Goal: Task Accomplishment & Management: Complete application form

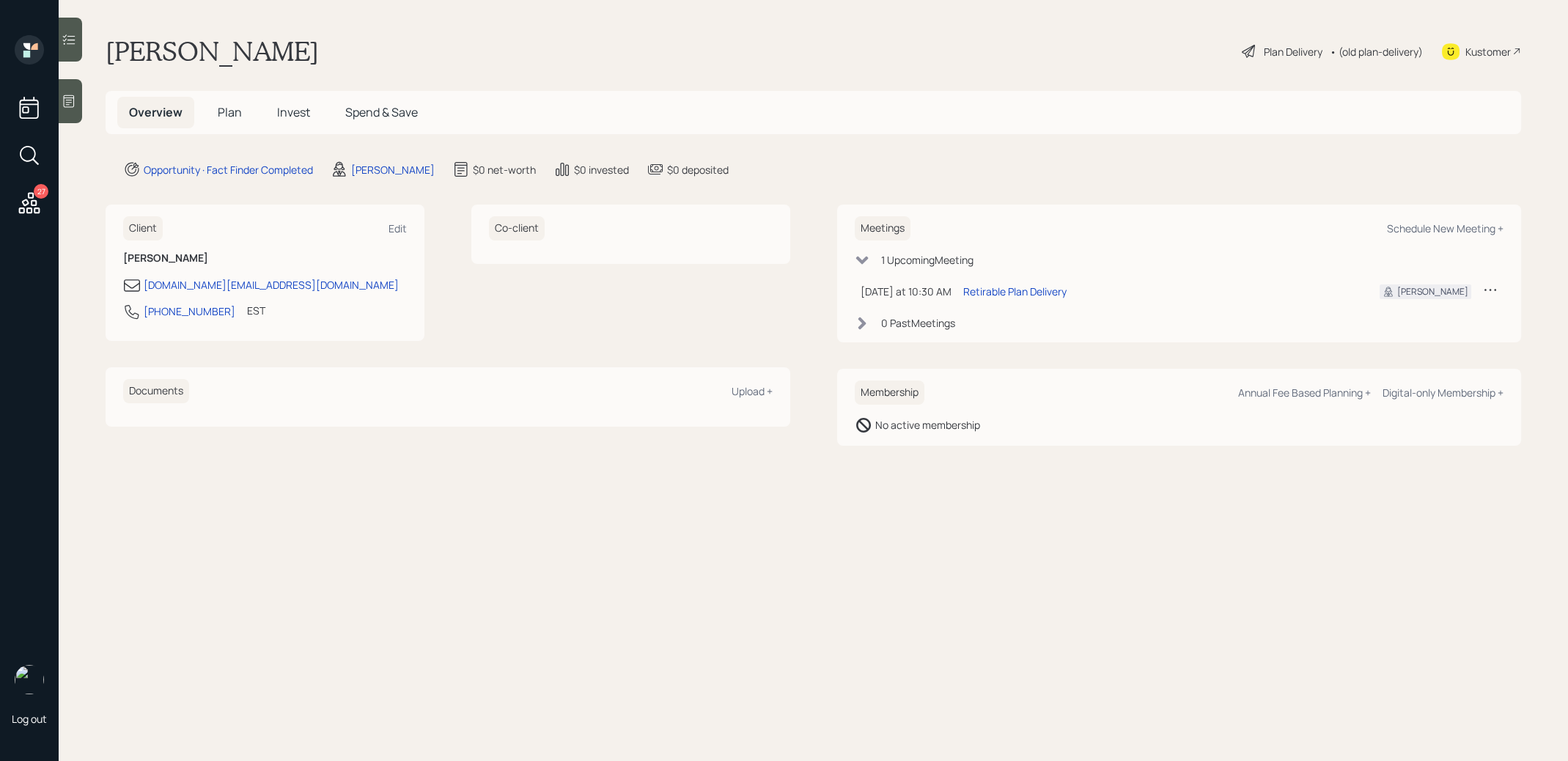
click at [72, 107] on icon at bounding box center [69, 102] width 11 height 13
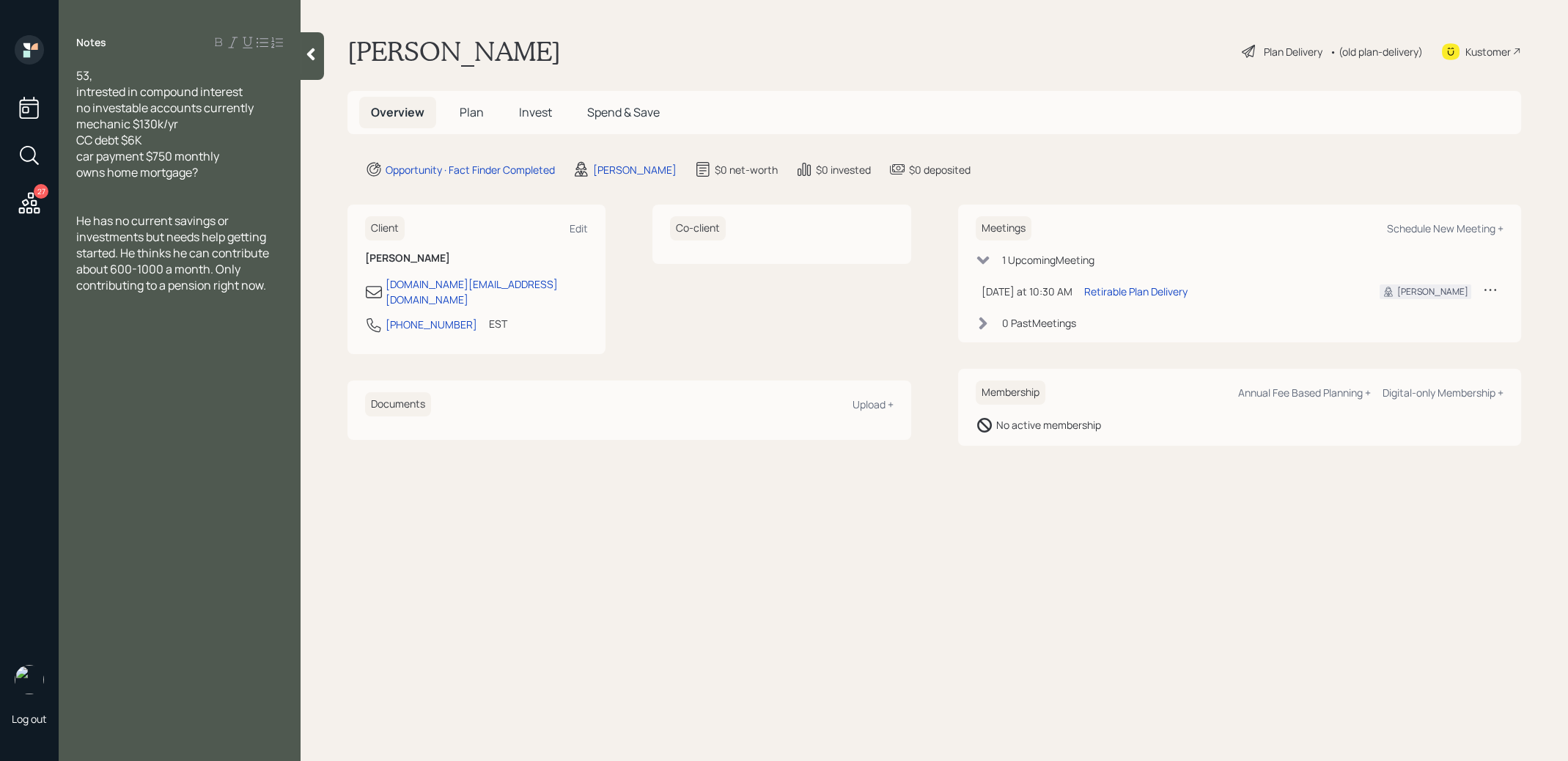
click at [473, 114] on span "Plan" at bounding box center [472, 112] width 24 height 16
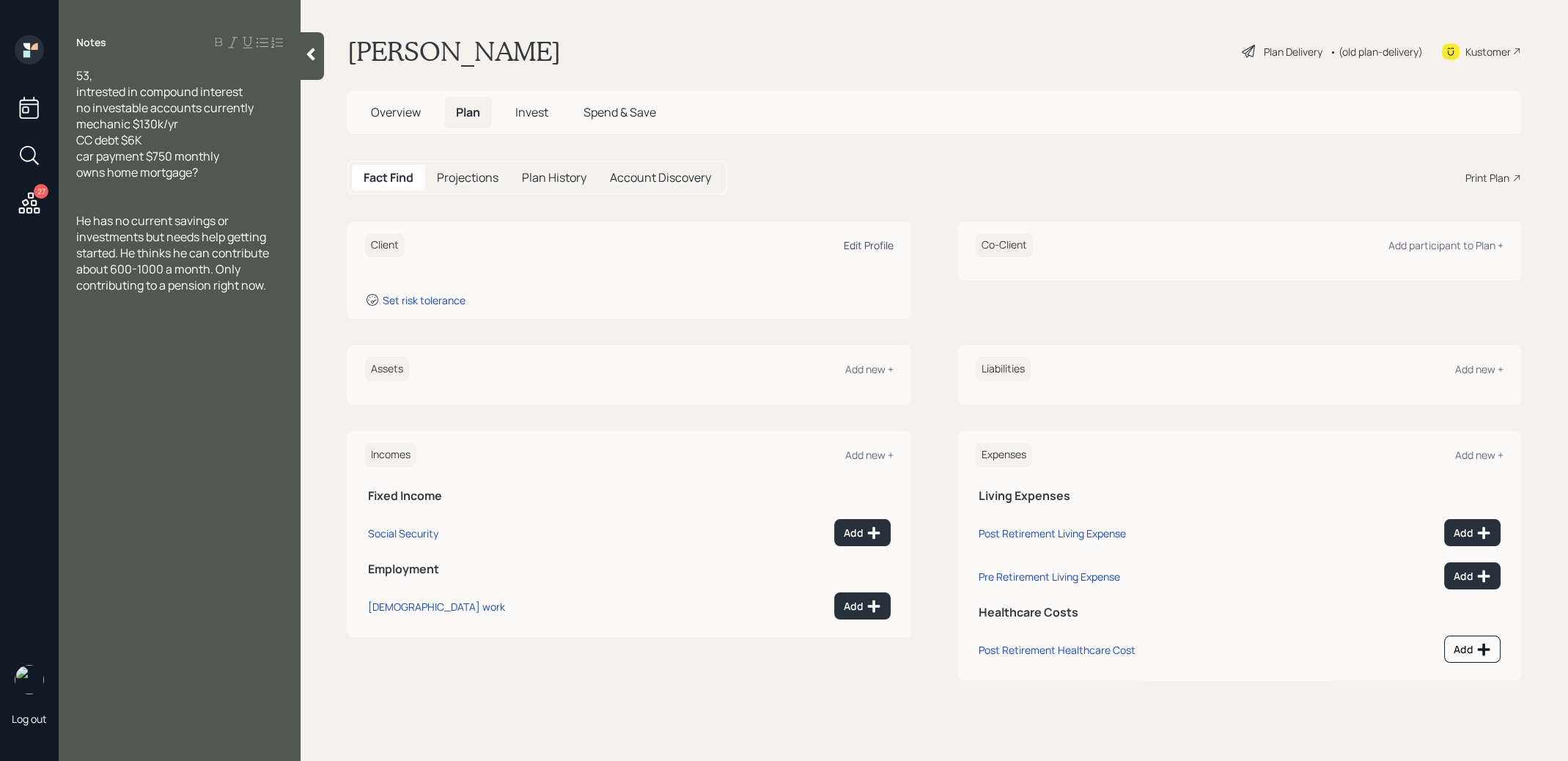
click at [874, 246] on div "Edit Profile" at bounding box center [869, 245] width 50 height 14
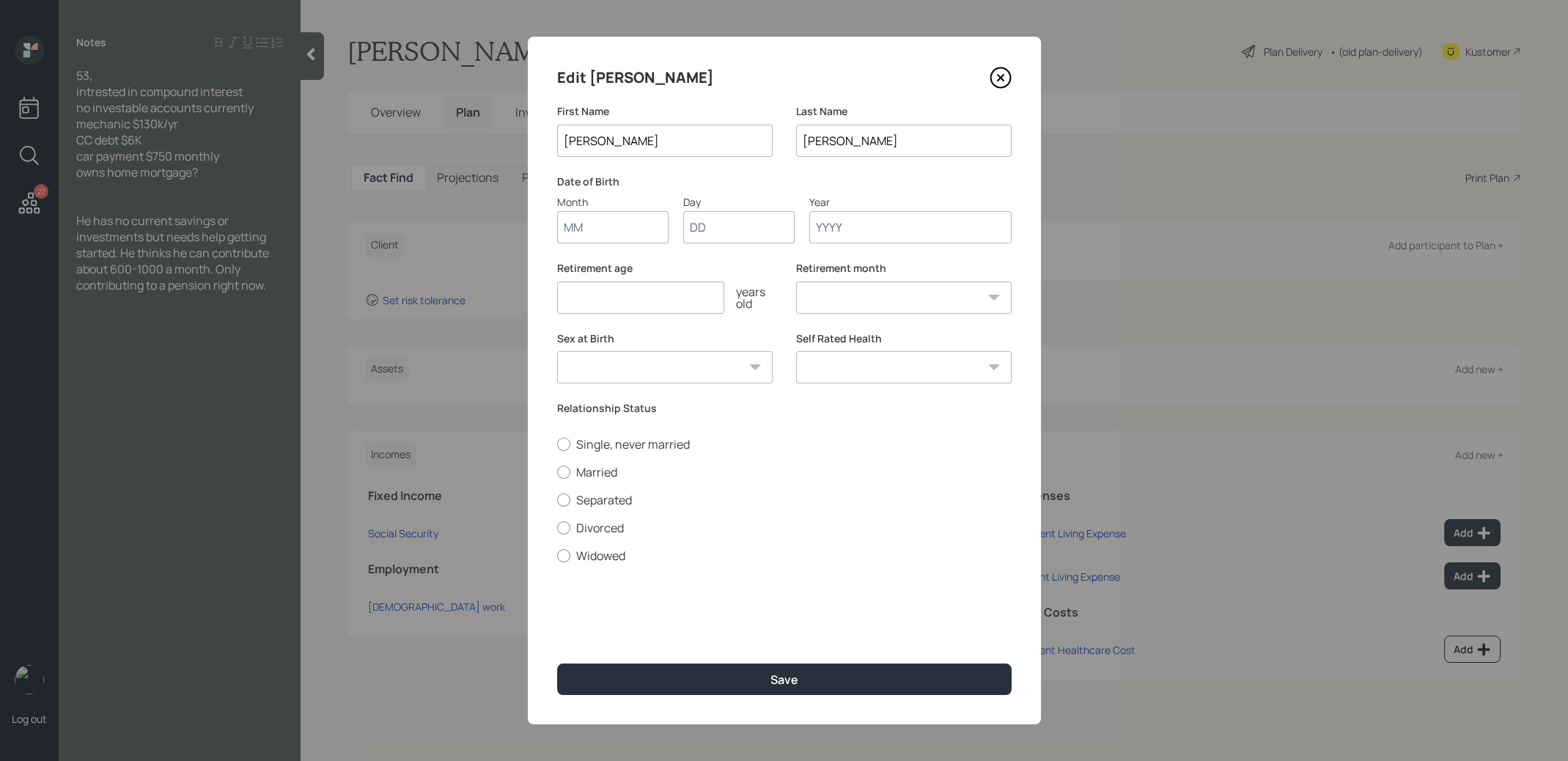
click at [623, 233] on input "Month" at bounding box center [613, 227] width 111 height 33
type input "01"
type input "1967"
select select "1"
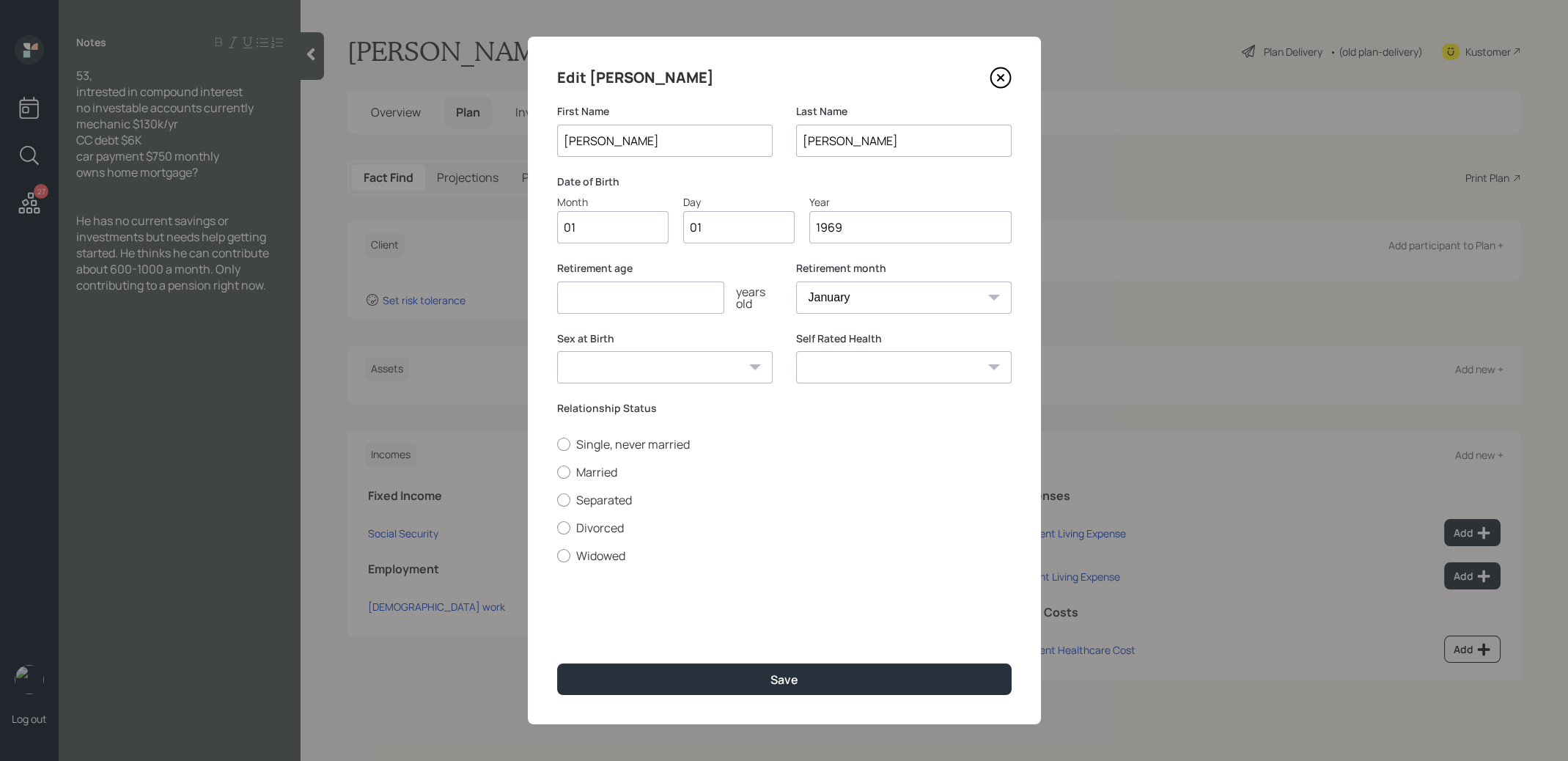
type input "1969"
click at [609, 302] on input "number" at bounding box center [640, 298] width 167 height 33
type input "67"
click at [723, 683] on button "Save" at bounding box center [784, 680] width 454 height 32
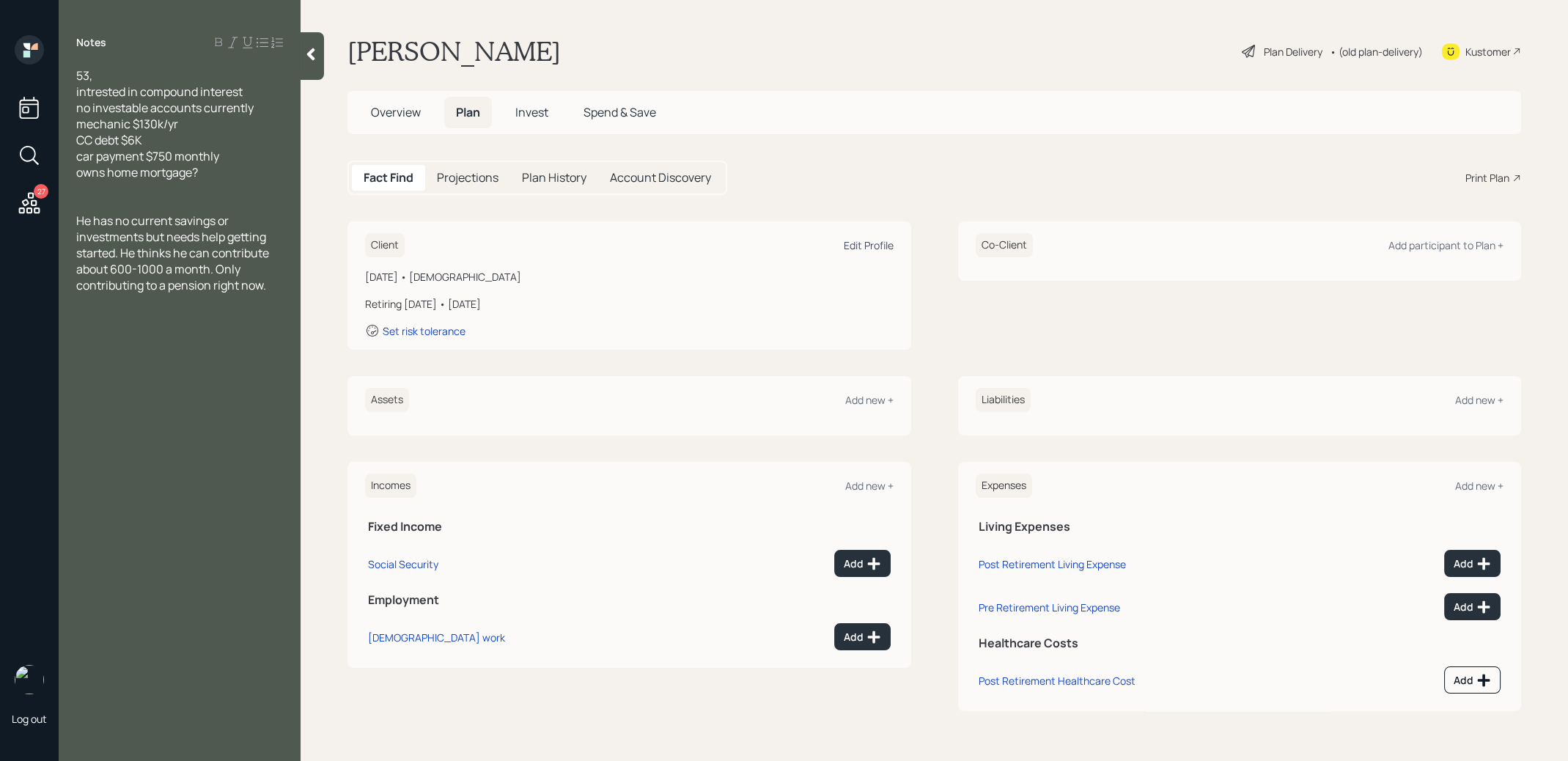
click at [860, 250] on div "Edit Profile" at bounding box center [869, 245] width 50 height 14
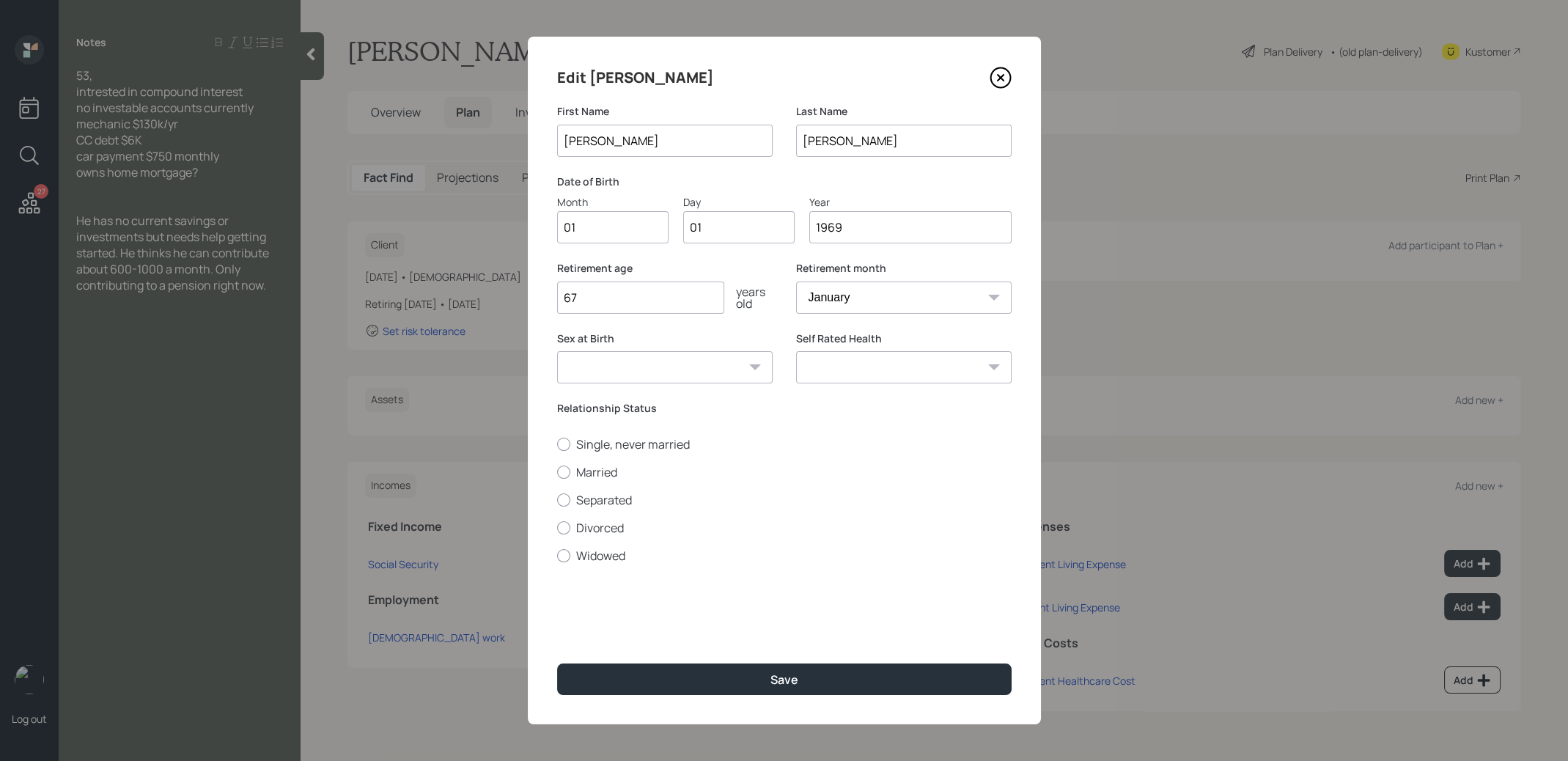
click at [863, 238] on input "1969" at bounding box center [910, 227] width 202 height 33
type input "1972"
click at [754, 673] on button "Save" at bounding box center [784, 680] width 454 height 32
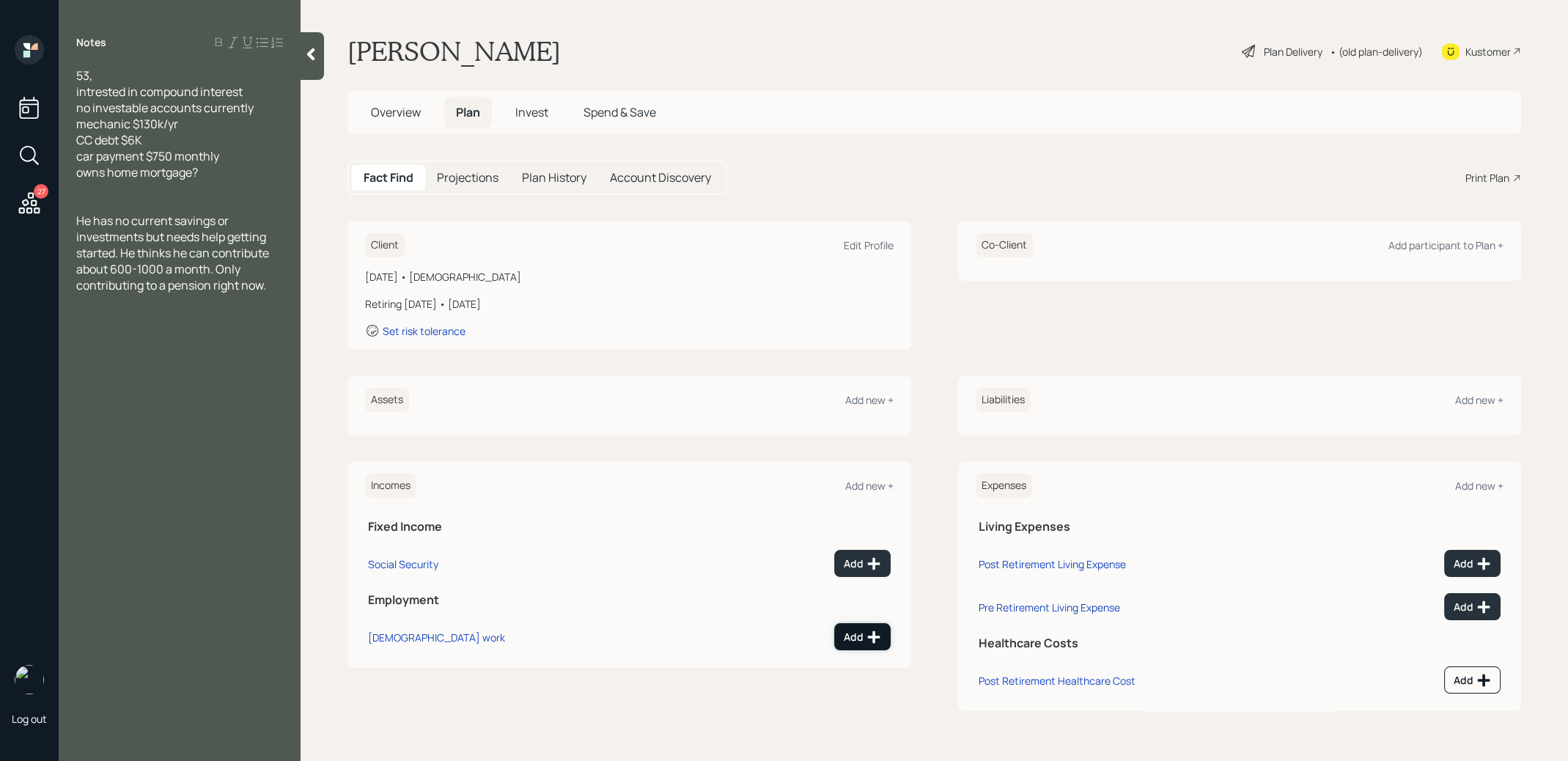
click at [861, 635] on div "Add" at bounding box center [862, 638] width 37 height 14
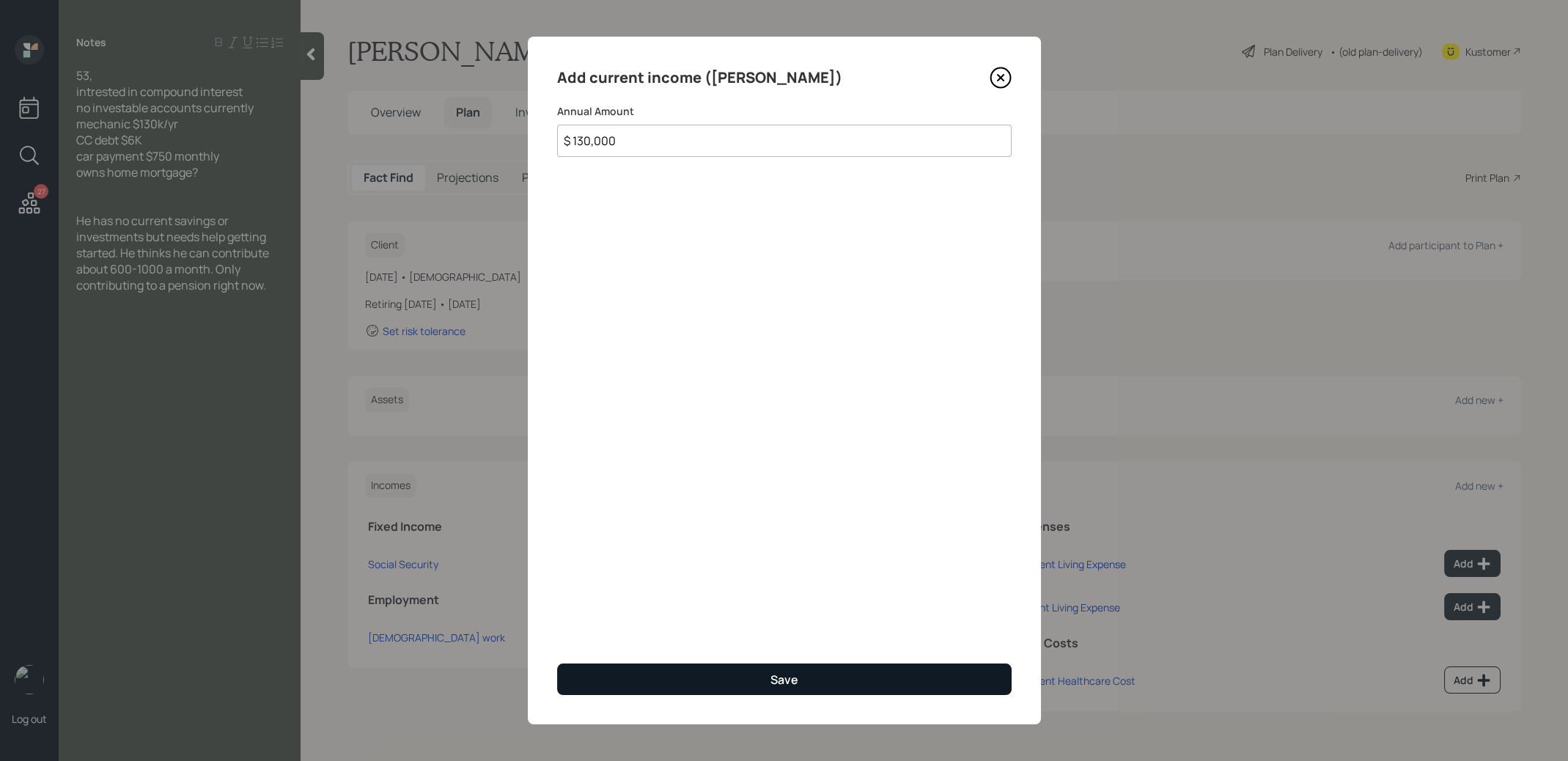
type input "$ 130,000"
click at [648, 686] on button "Save" at bounding box center [784, 680] width 454 height 32
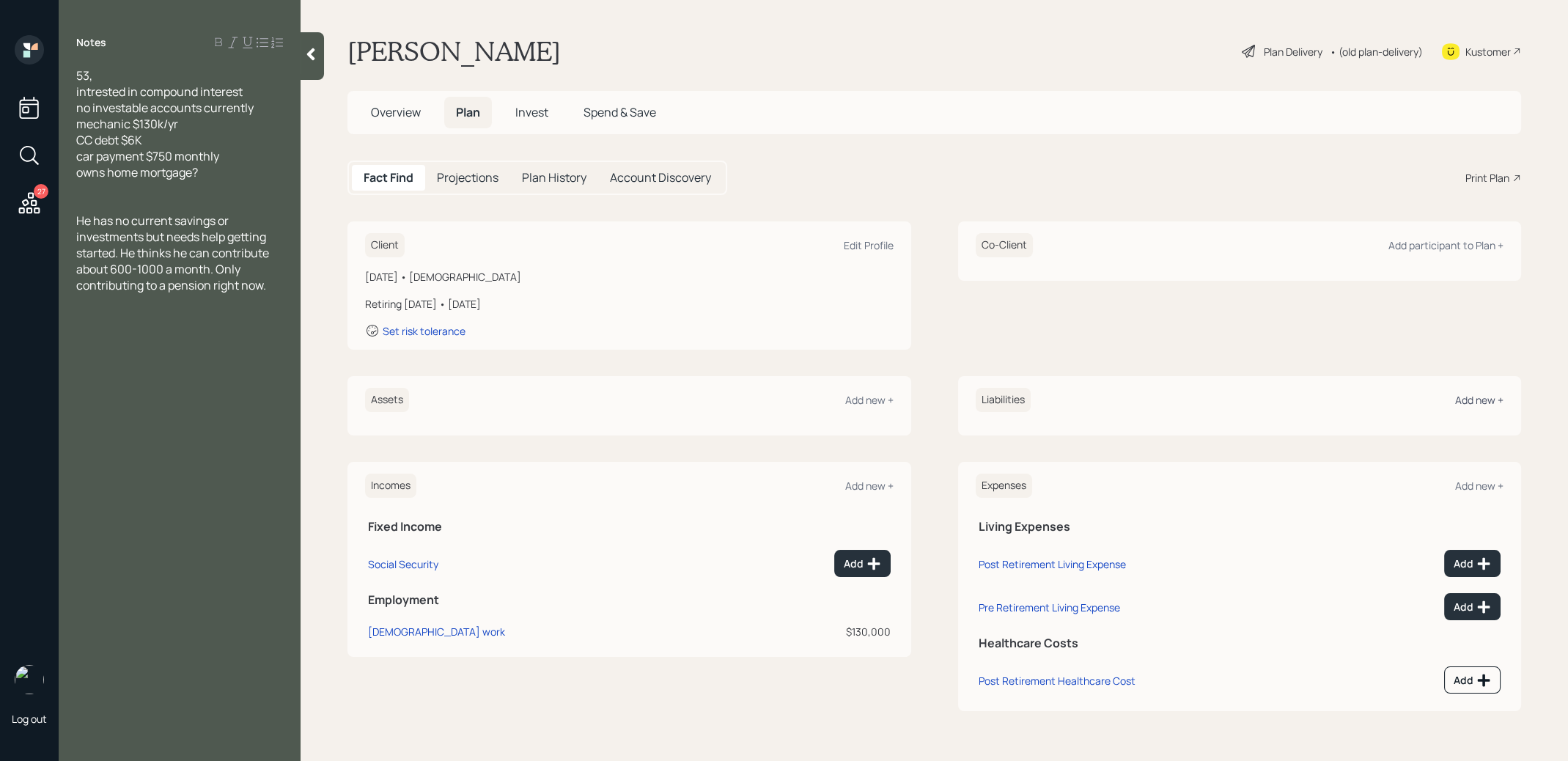
click at [1492, 396] on div "Add new +" at bounding box center [1479, 400] width 49 height 14
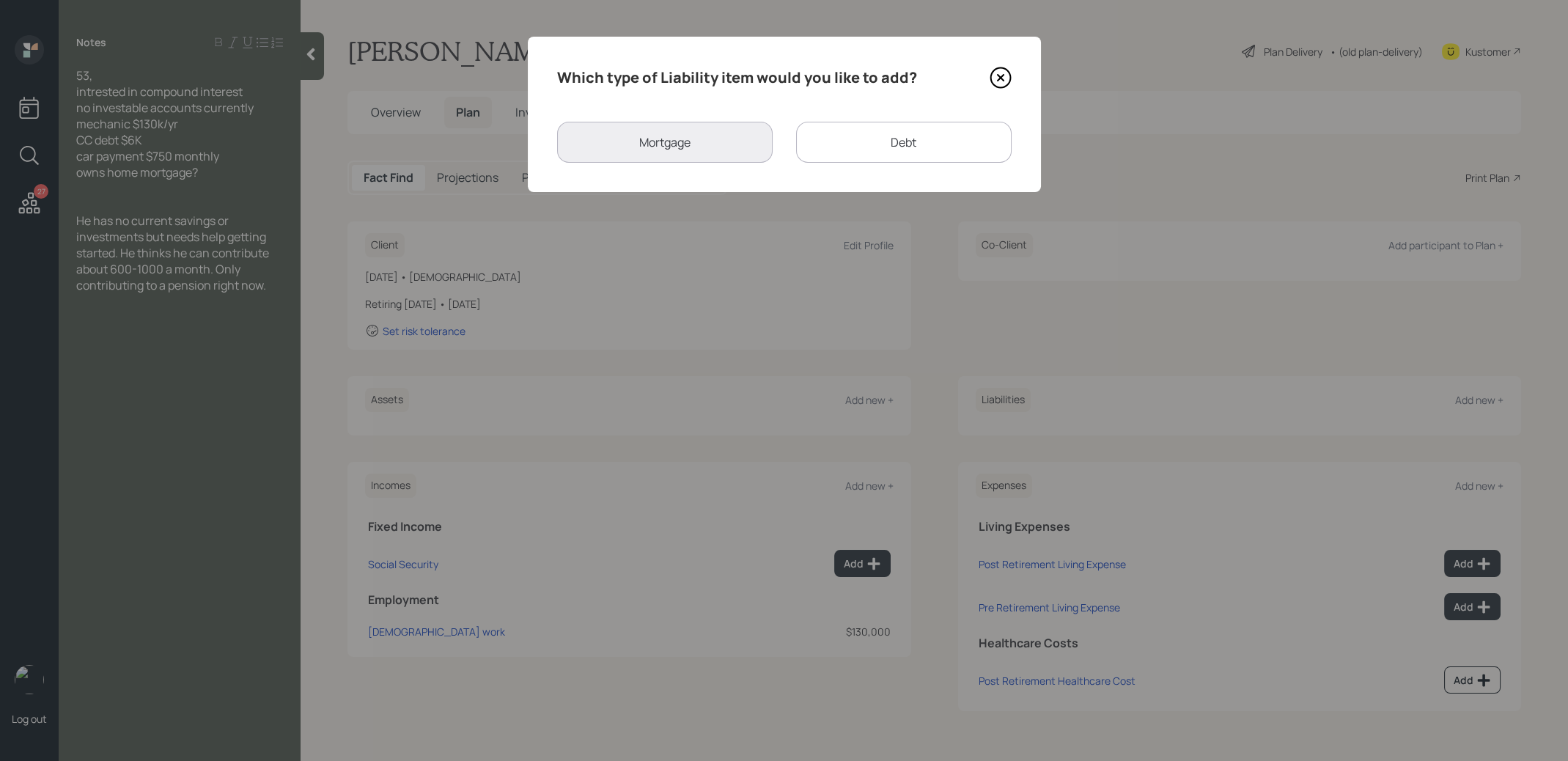
click at [947, 135] on div "Debt" at bounding box center [904, 142] width 216 height 41
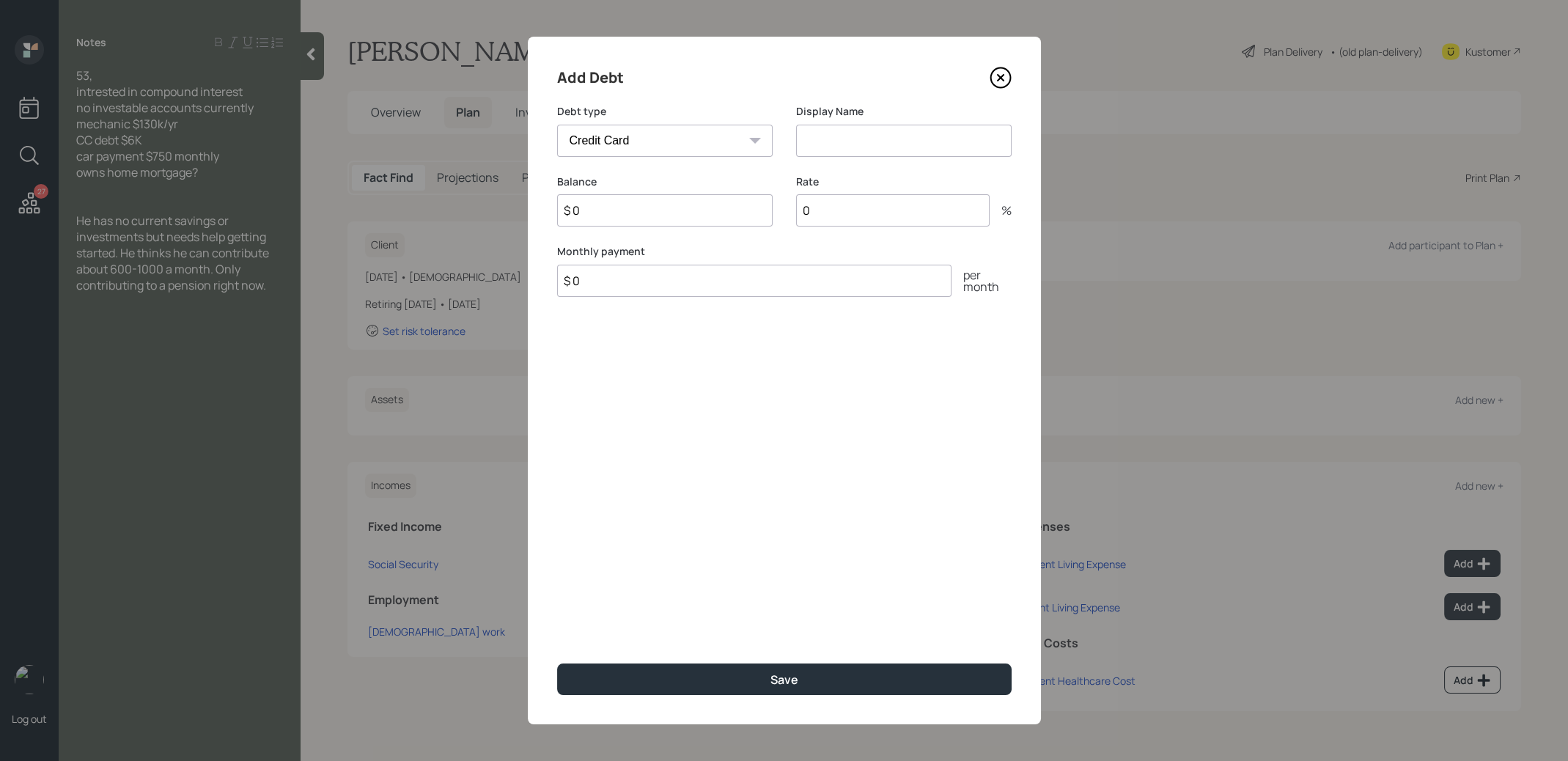
click at [706, 141] on select "Car Credit Card Medical Student Other" at bounding box center [664, 141] width 216 height 33
select select "car"
click at [870, 149] on input at bounding box center [904, 141] width 216 height 33
type input "Car Loan"
click at [683, 675] on button "Save" at bounding box center [784, 680] width 454 height 32
